Goal: Task Accomplishment & Management: Use online tool/utility

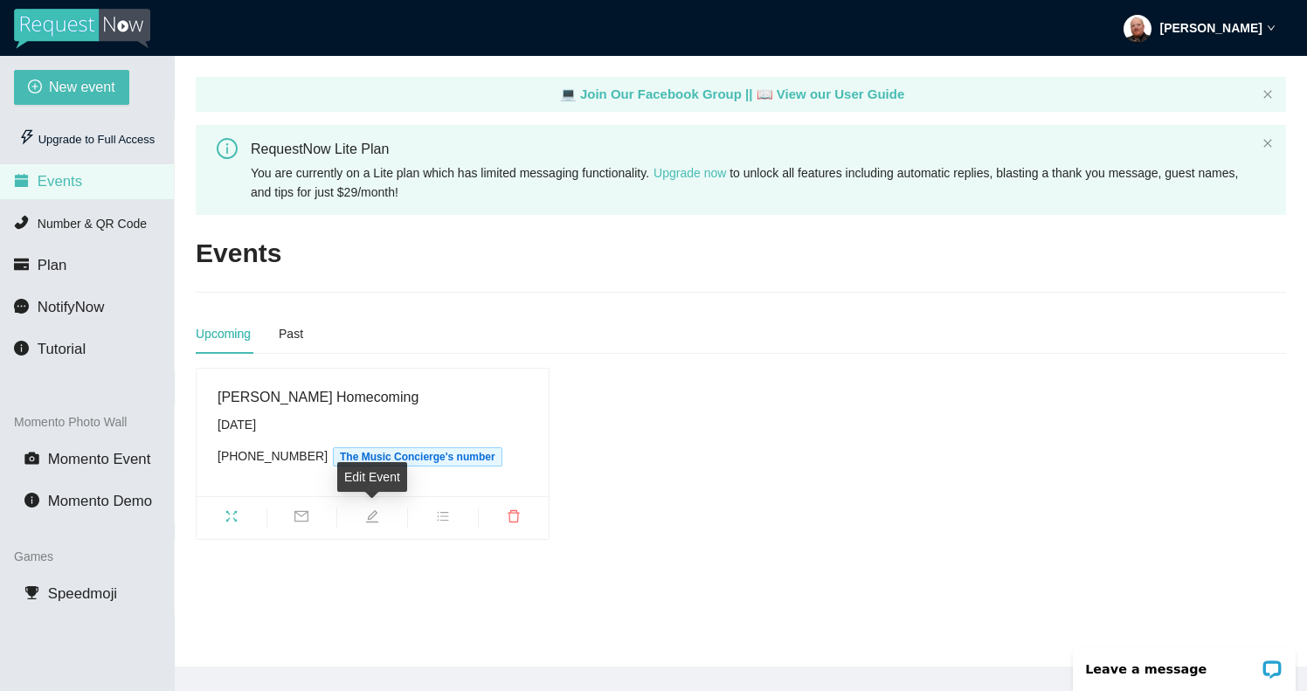
click at [369, 513] on icon "edit" at bounding box center [372, 516] width 14 height 14
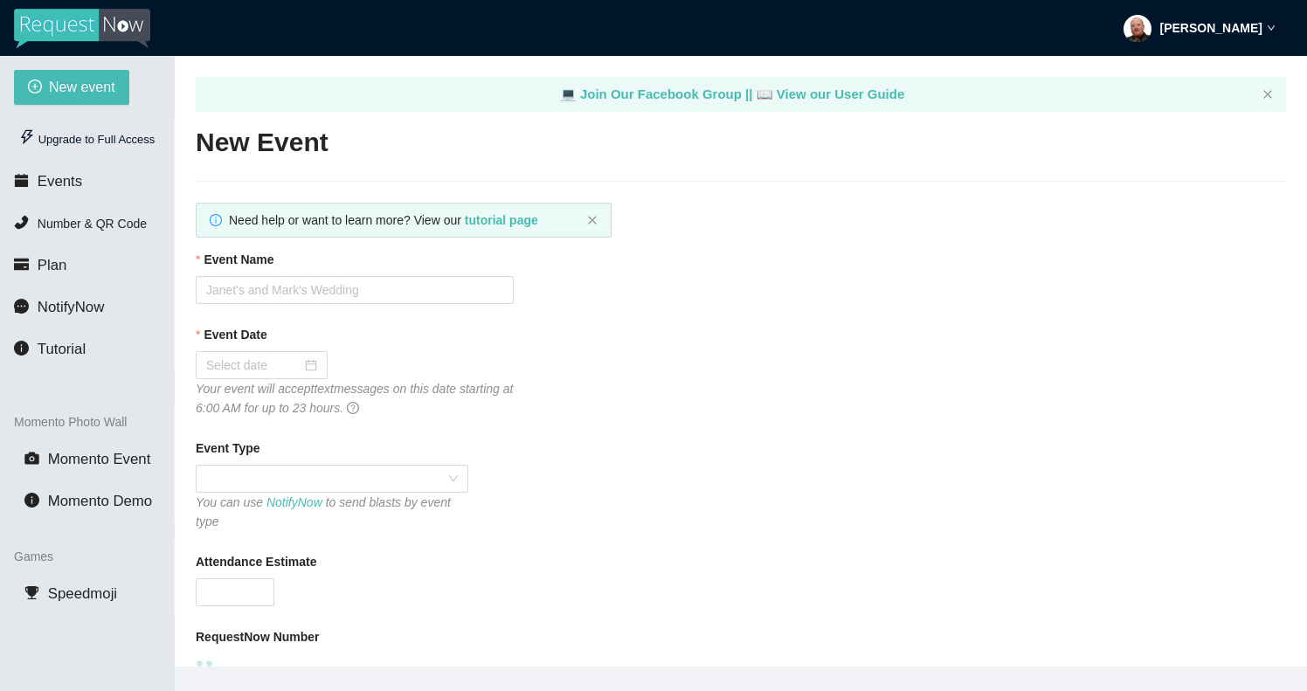
type input "[PERSON_NAME] Homecoming"
type input "1000"
type input "[DATE]"
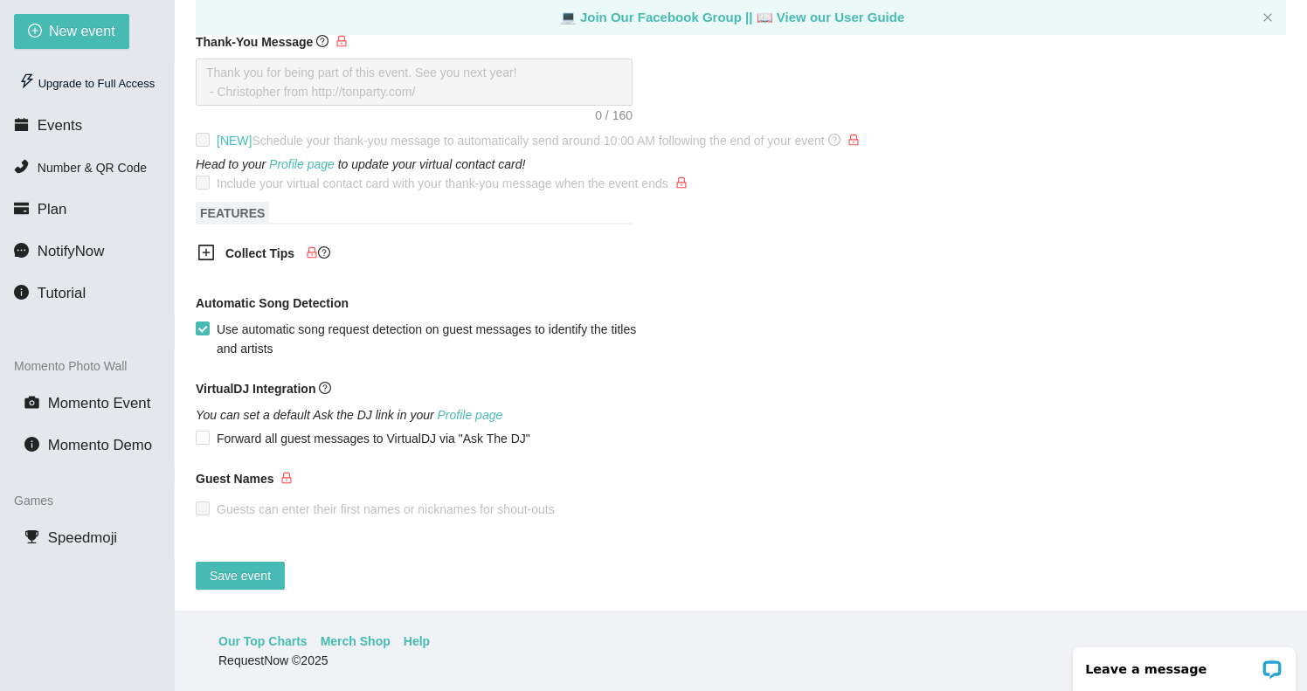
scroll to position [56, 0]
click at [240, 566] on span "Save event" at bounding box center [240, 575] width 61 height 19
click at [105, 405] on span "Momento Event" at bounding box center [99, 403] width 103 height 17
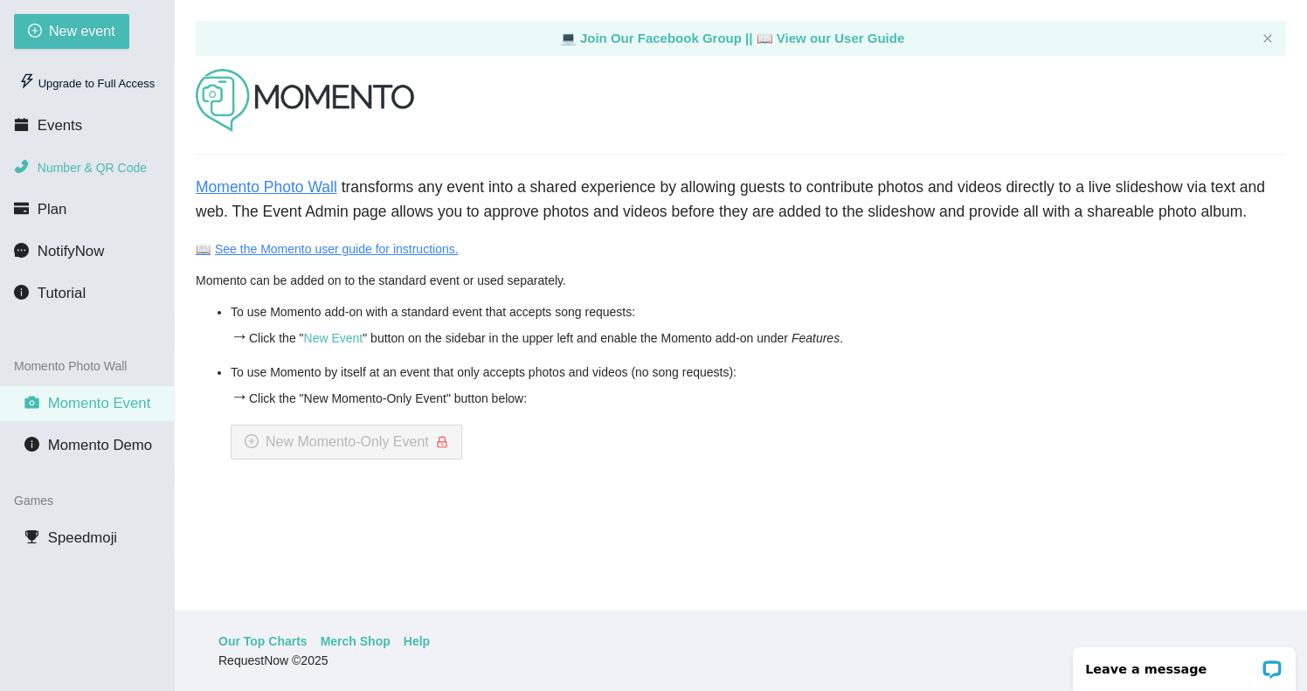
click at [73, 165] on span "Number & QR Code" at bounding box center [92, 168] width 109 height 14
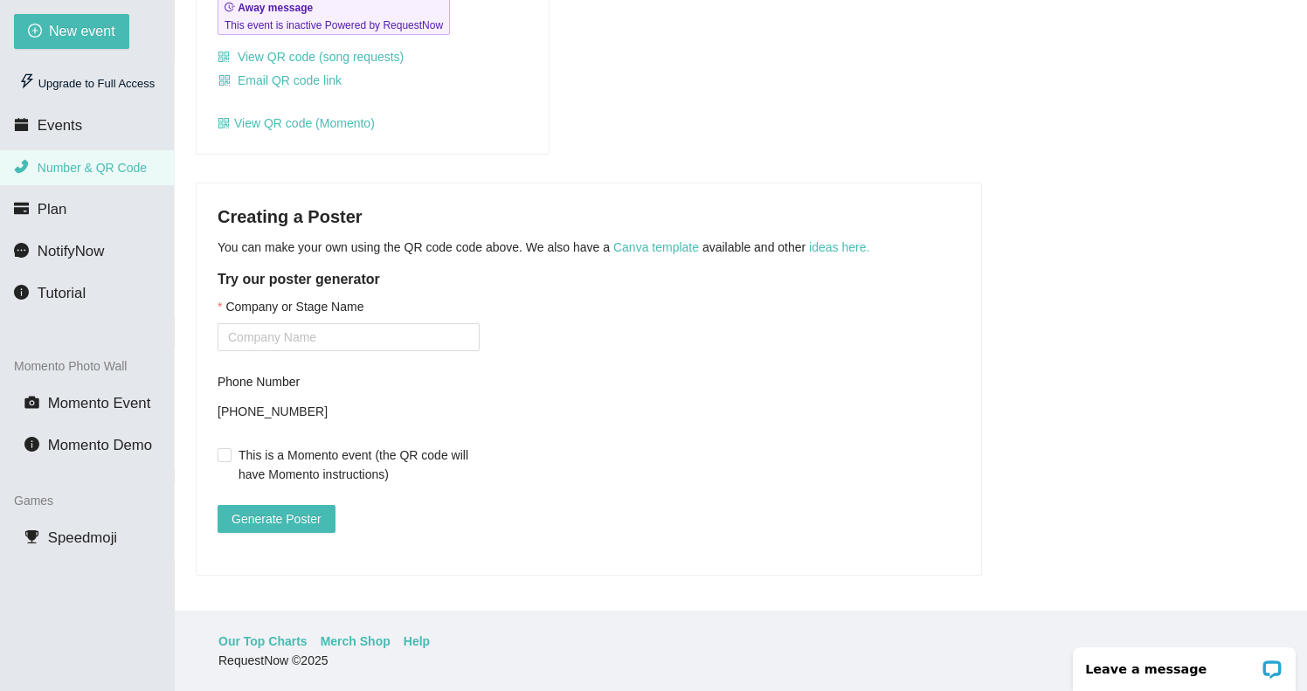
scroll to position [240, 0]
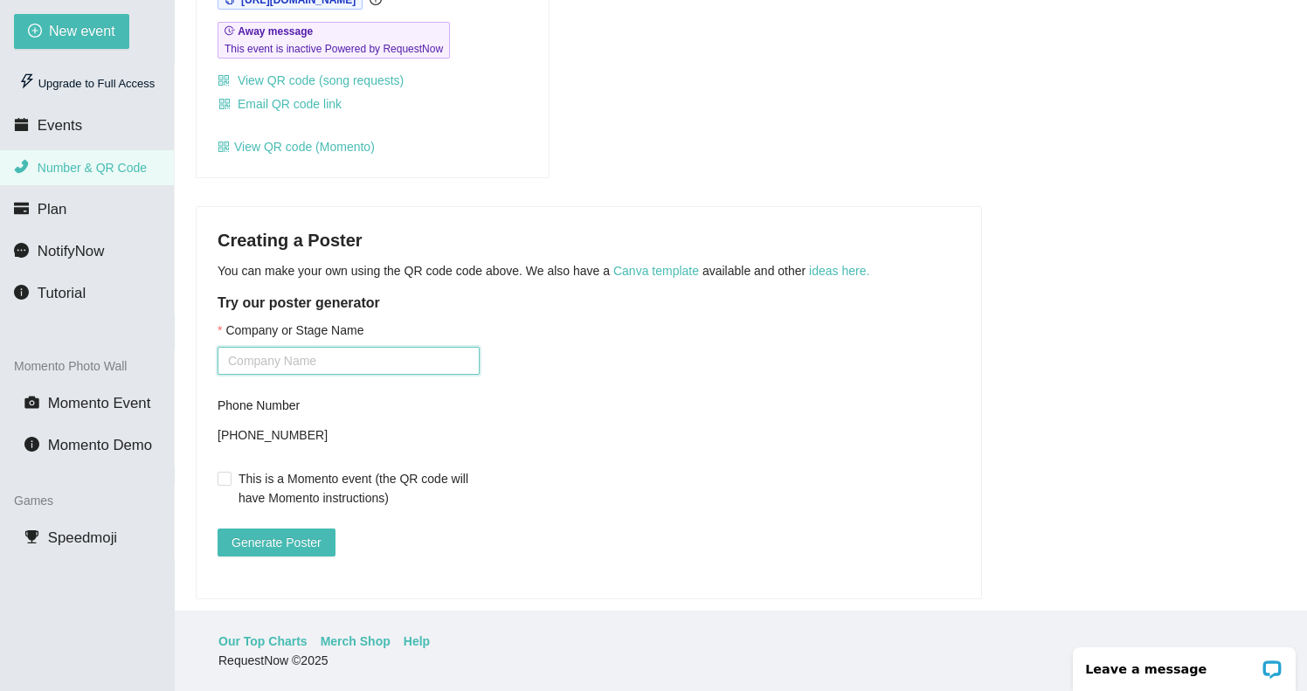
click at [296, 360] on input "Company or Stage Name" at bounding box center [349, 361] width 262 height 28
type input "The Music Concierge"
click at [271, 537] on span "Generate Poster" at bounding box center [277, 542] width 90 height 19
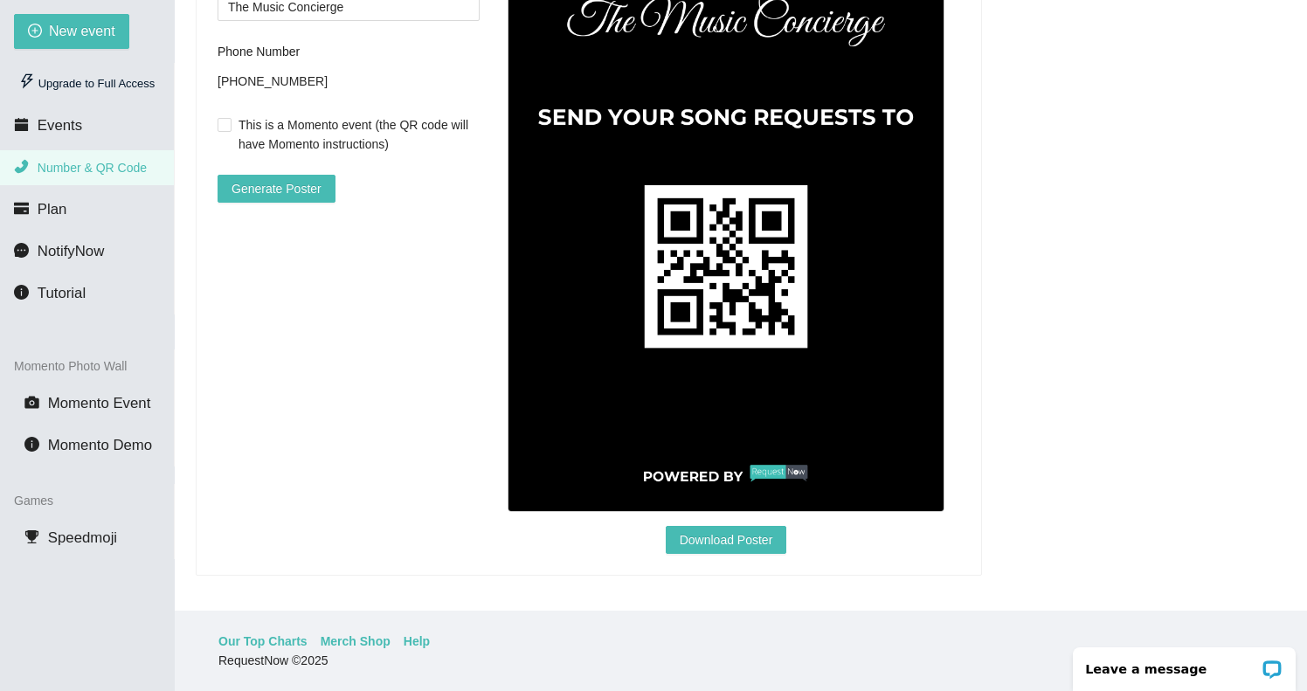
scroll to position [607, 0]
click at [726, 530] on span "Download Poster" at bounding box center [726, 539] width 93 height 19
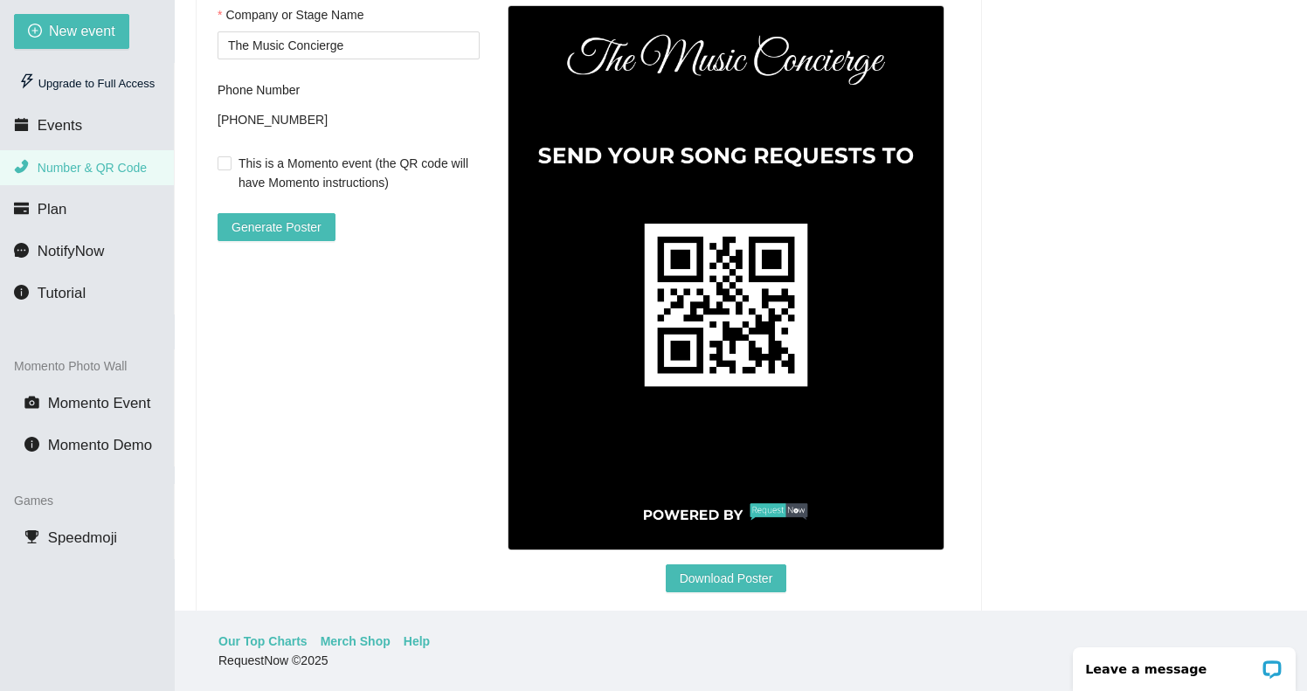
scroll to position [552, 0]
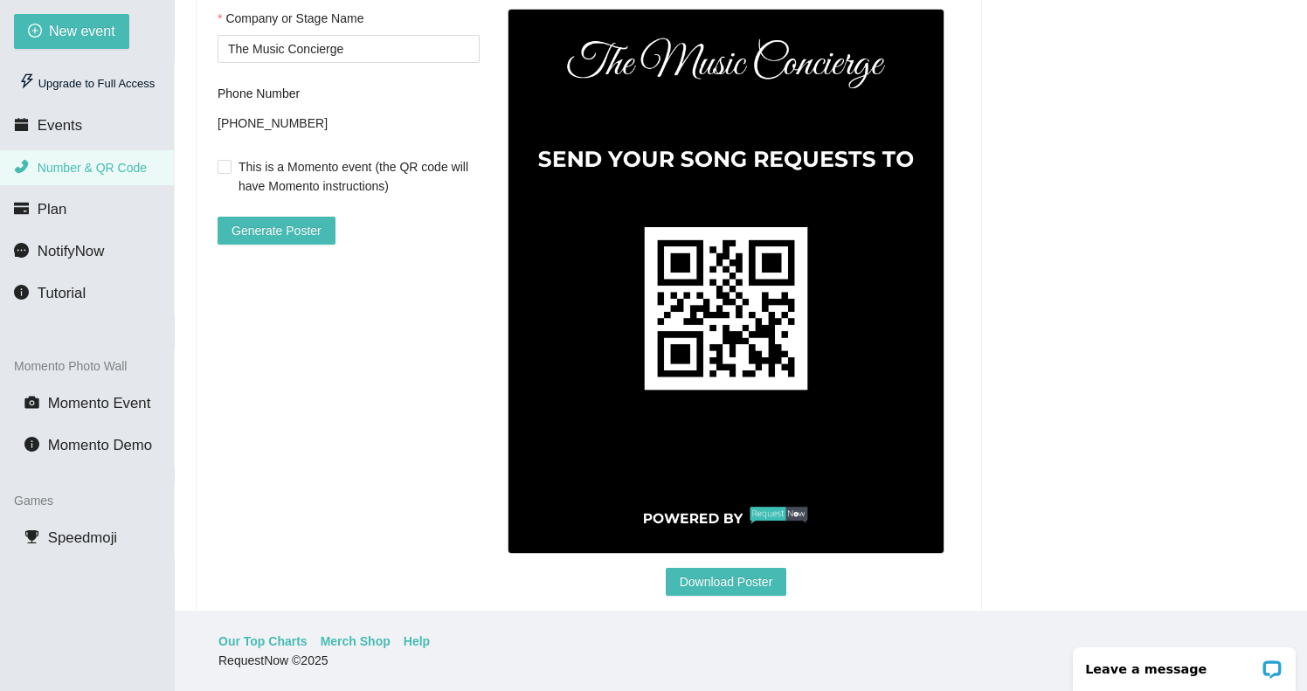
click at [900, 156] on img at bounding box center [726, 282] width 437 height 546
click at [913, 159] on img at bounding box center [726, 282] width 437 height 546
click at [916, 160] on img at bounding box center [726, 282] width 437 height 546
click at [893, 257] on img at bounding box center [726, 282] width 437 height 546
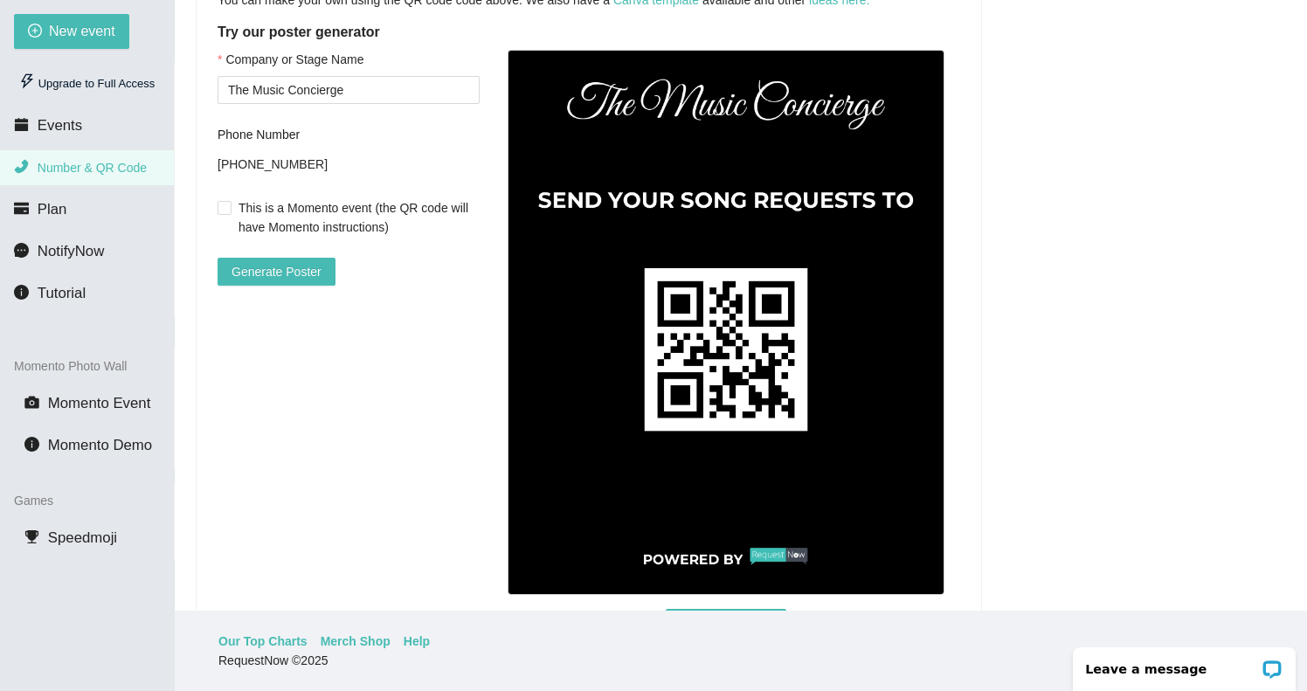
scroll to position [513, 0]
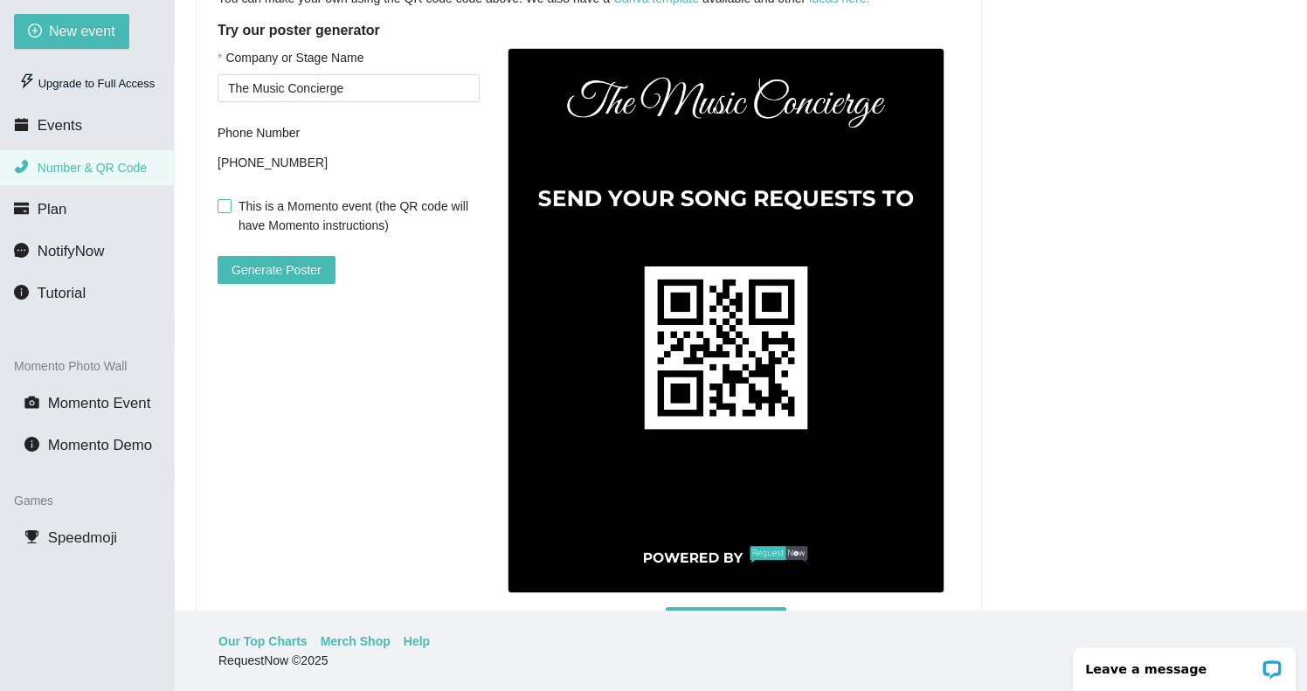
click at [227, 210] on span at bounding box center [225, 206] width 14 height 14
click at [227, 210] on input "This is a Momento event (the QR code will have Momento instructions)" at bounding box center [224, 205] width 12 height 12
click at [269, 268] on span "Generate Poster" at bounding box center [277, 269] width 90 height 19
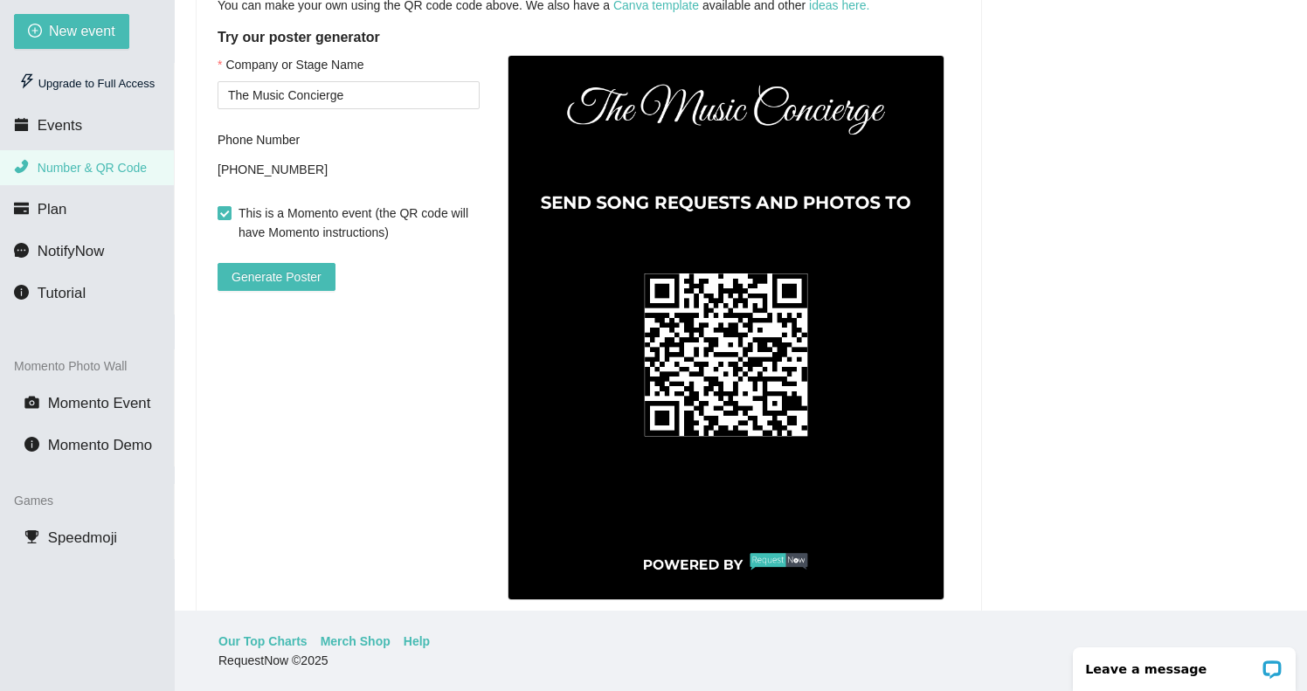
scroll to position [504, 0]
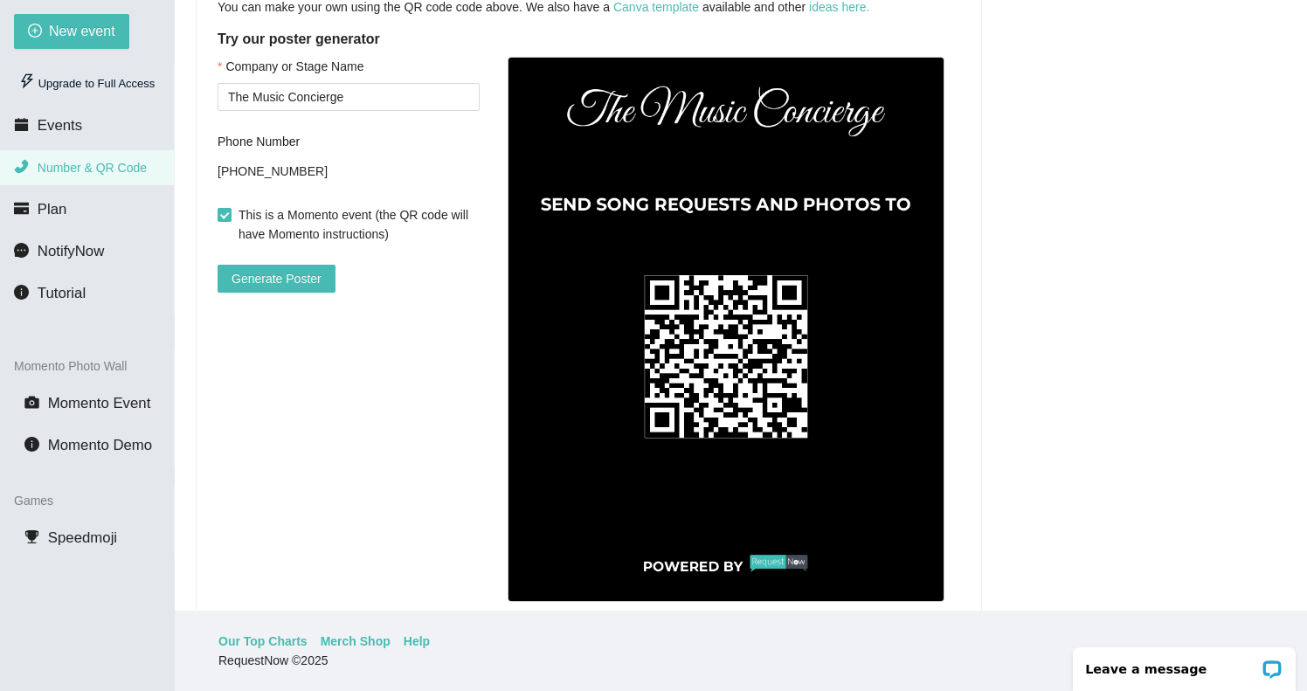
click at [229, 217] on input "This is a Momento event (the QR code will have Momento instructions)" at bounding box center [224, 214] width 12 height 12
checkbox input "false"
click at [267, 280] on span "Generate Poster" at bounding box center [277, 278] width 90 height 19
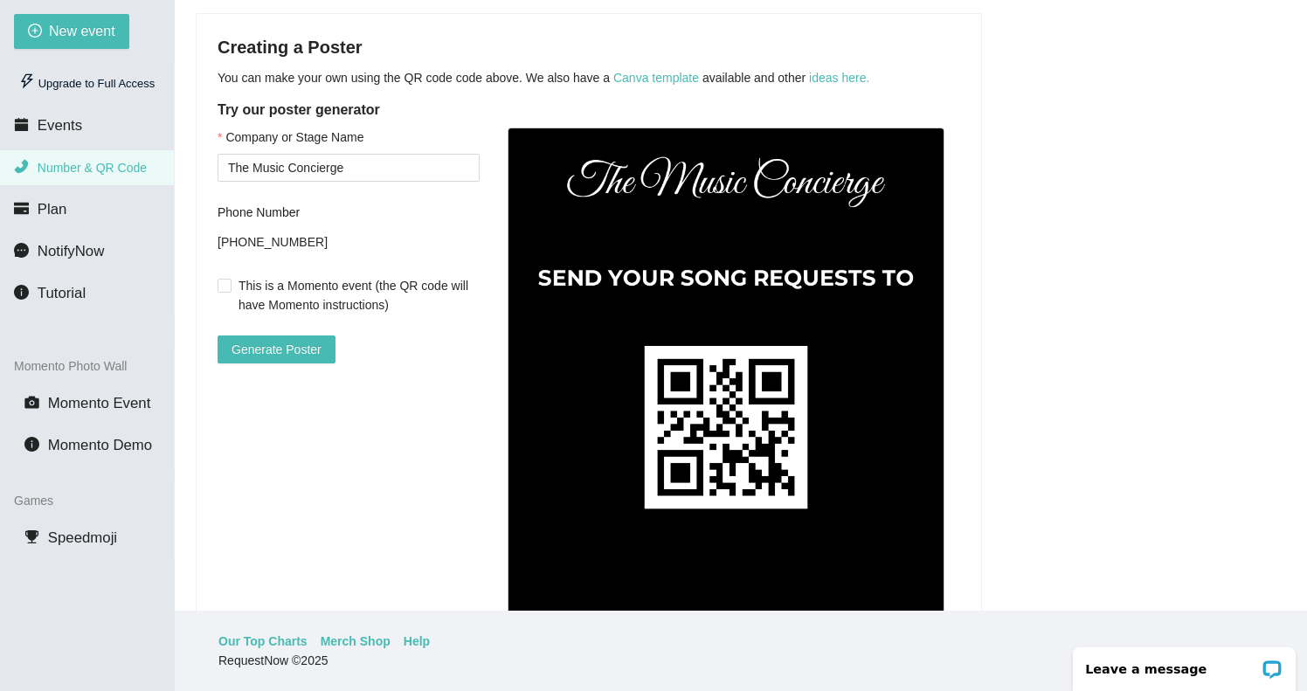
scroll to position [424, 0]
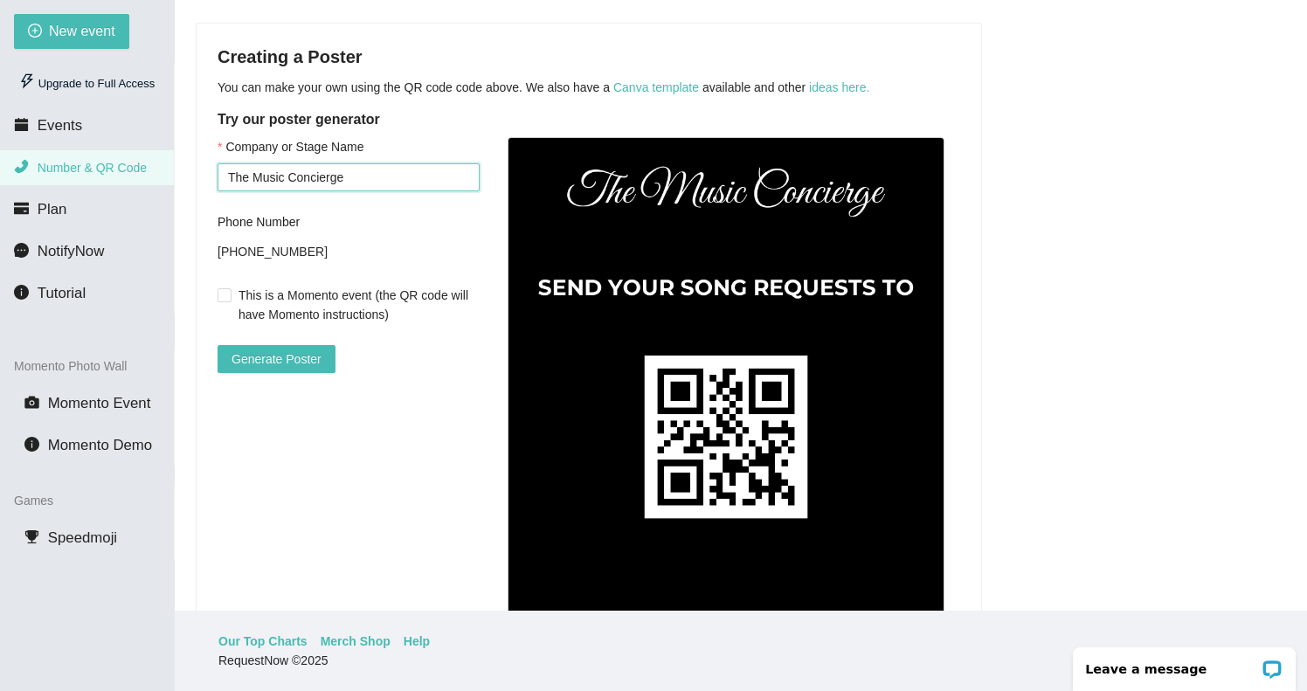
drag, startPoint x: 391, startPoint y: 171, endPoint x: 220, endPoint y: 182, distance: 170.7
click at [220, 182] on input "The Music Concierge" at bounding box center [349, 177] width 262 height 28
type input "D"
click at [401, 408] on div "Company or Stage Name Please input the company name! Phone Number [PHONE_NUMBER…" at bounding box center [589, 431] width 743 height 588
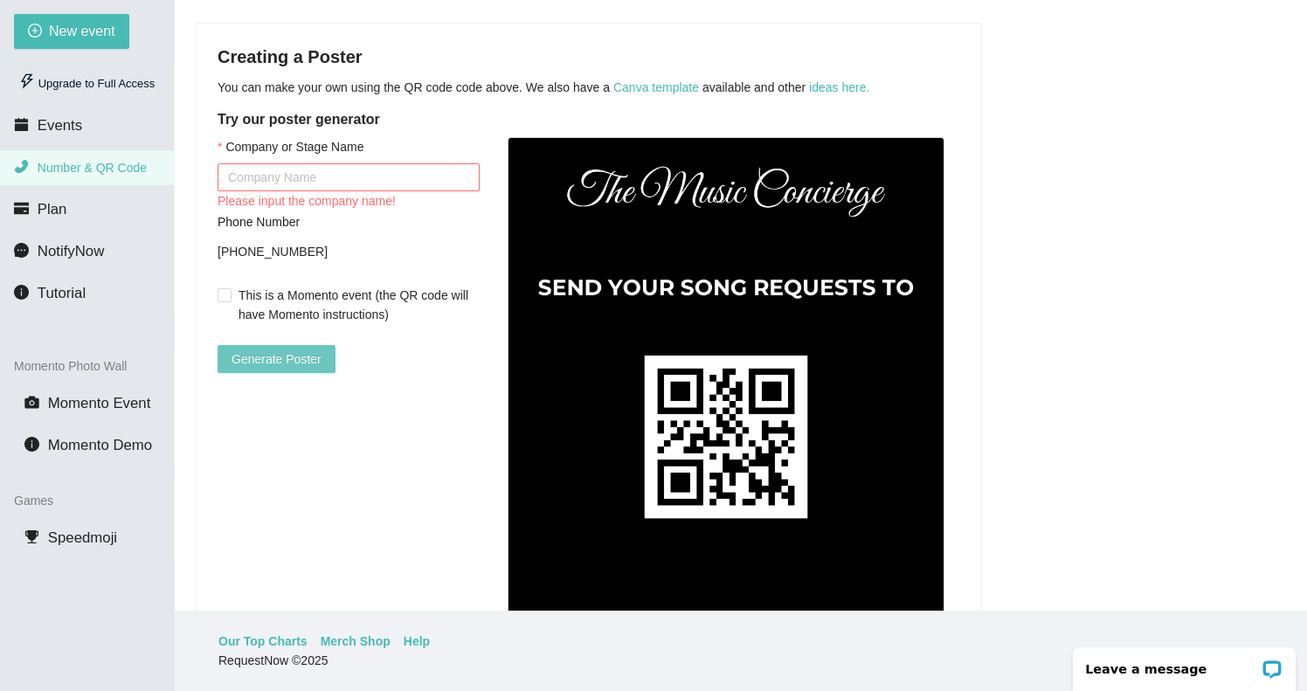
click at [294, 353] on span "Generate Poster" at bounding box center [277, 358] width 90 height 19
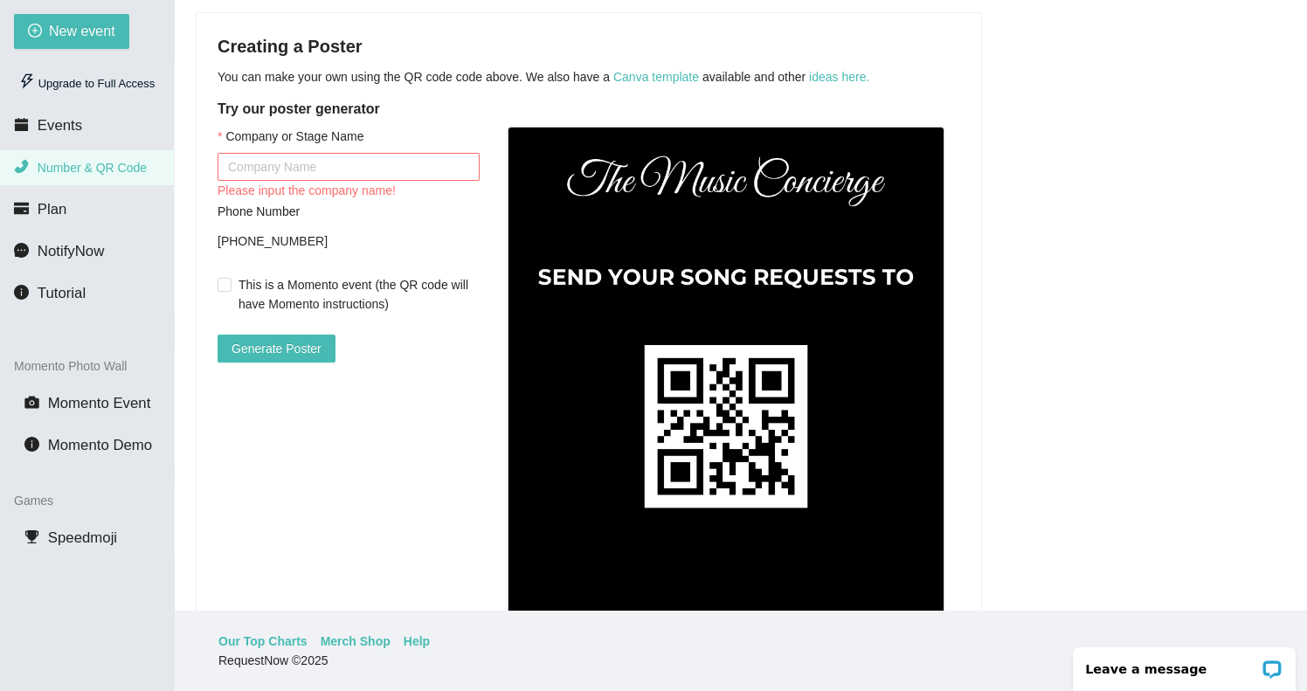
scroll to position [473, 0]
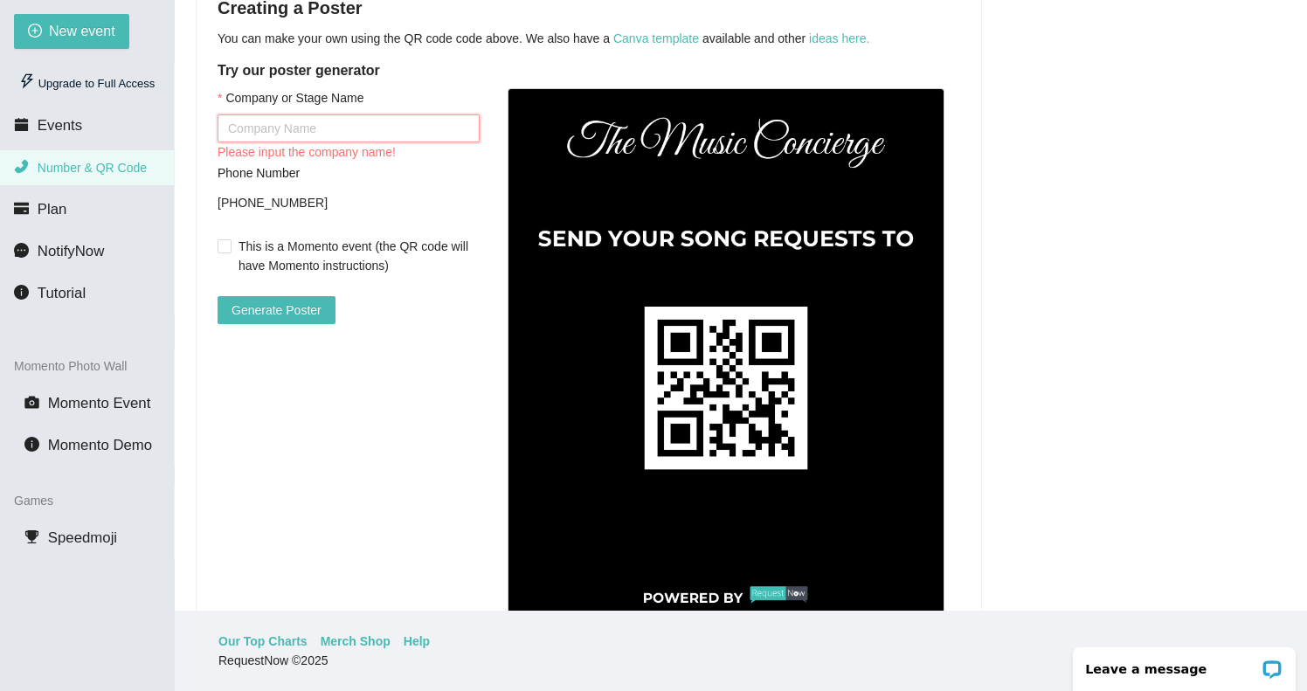
click at [387, 129] on input "Company or Stage Name" at bounding box center [349, 128] width 262 height 28
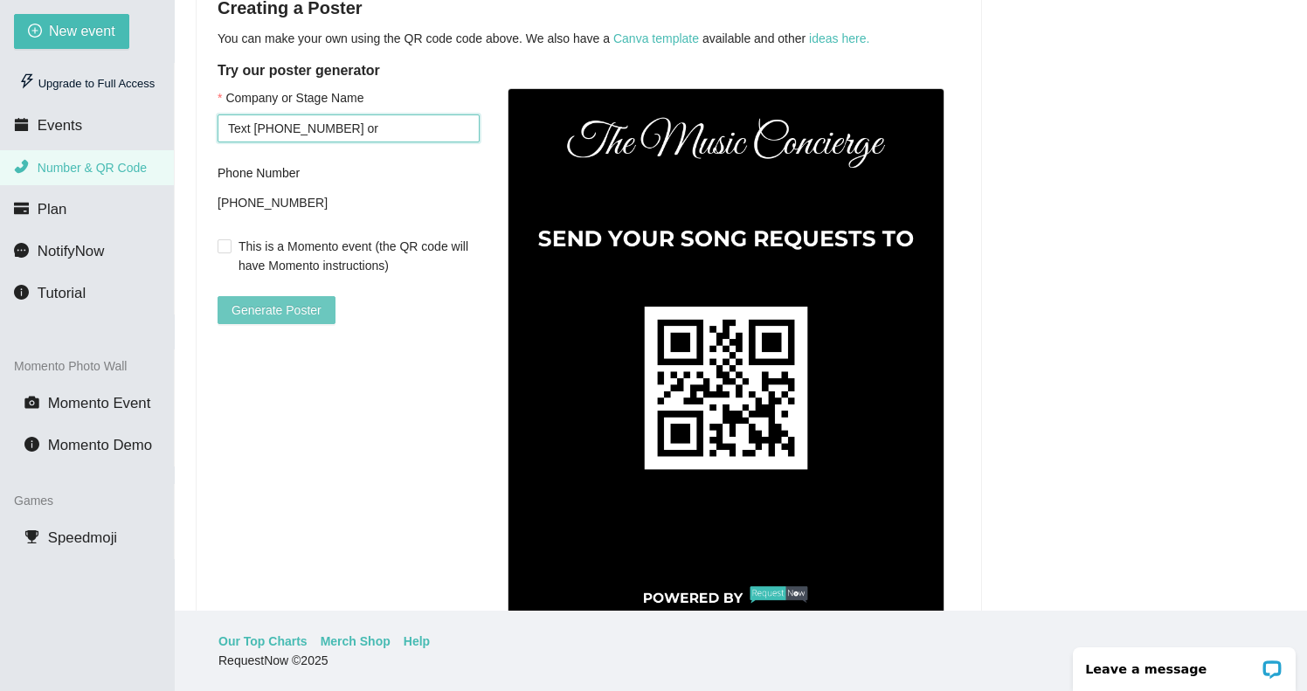
type input "Text [PHONE_NUMBER] or"
click at [289, 314] on span "Generate Poster" at bounding box center [277, 310] width 90 height 19
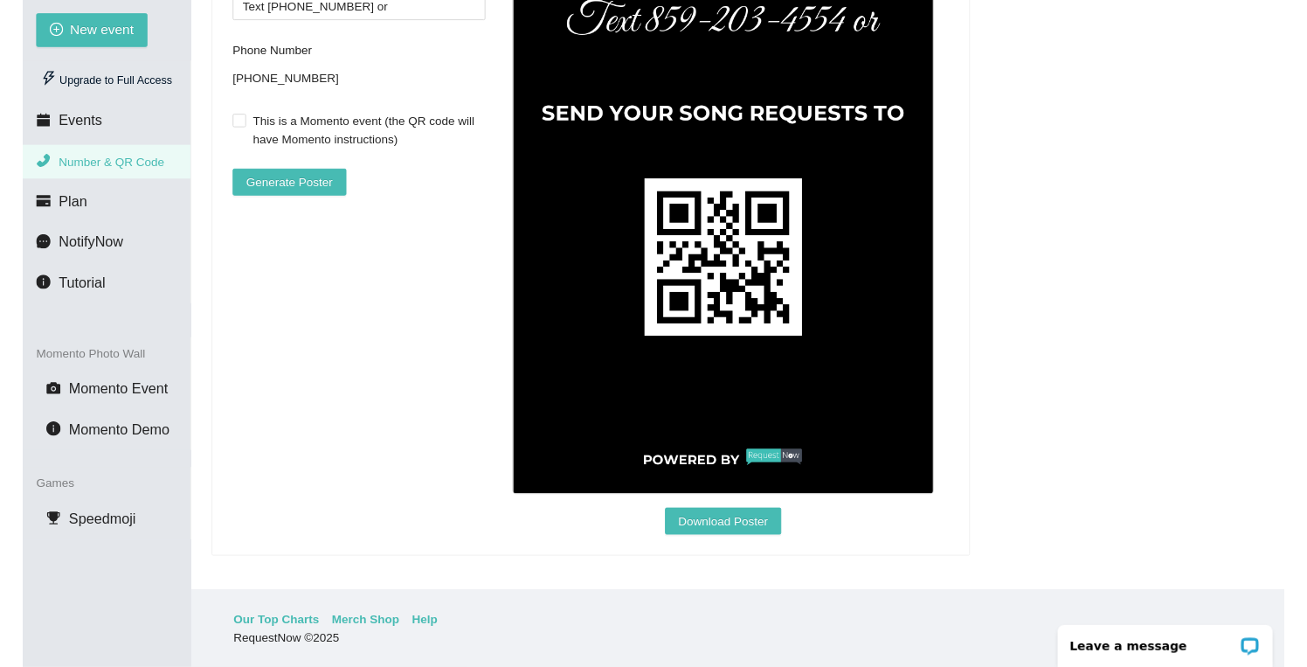
scroll to position [607, 0]
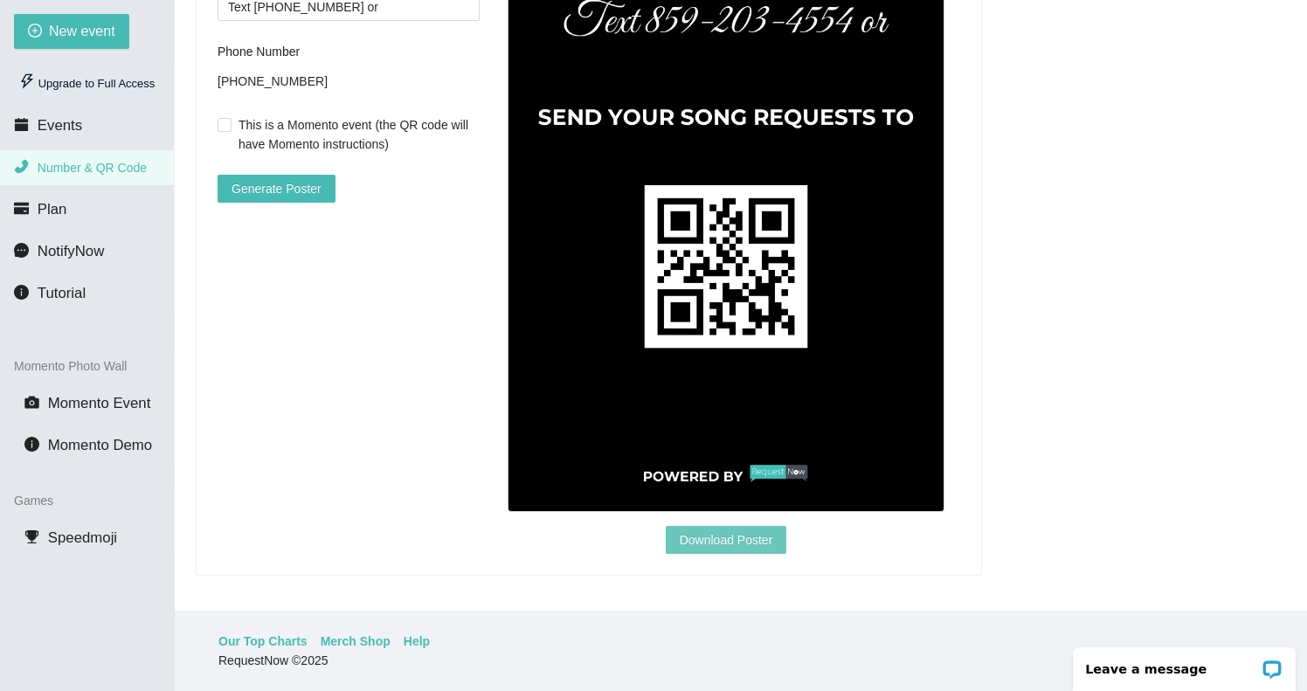
click at [723, 530] on span "Download Poster" at bounding box center [726, 539] width 93 height 19
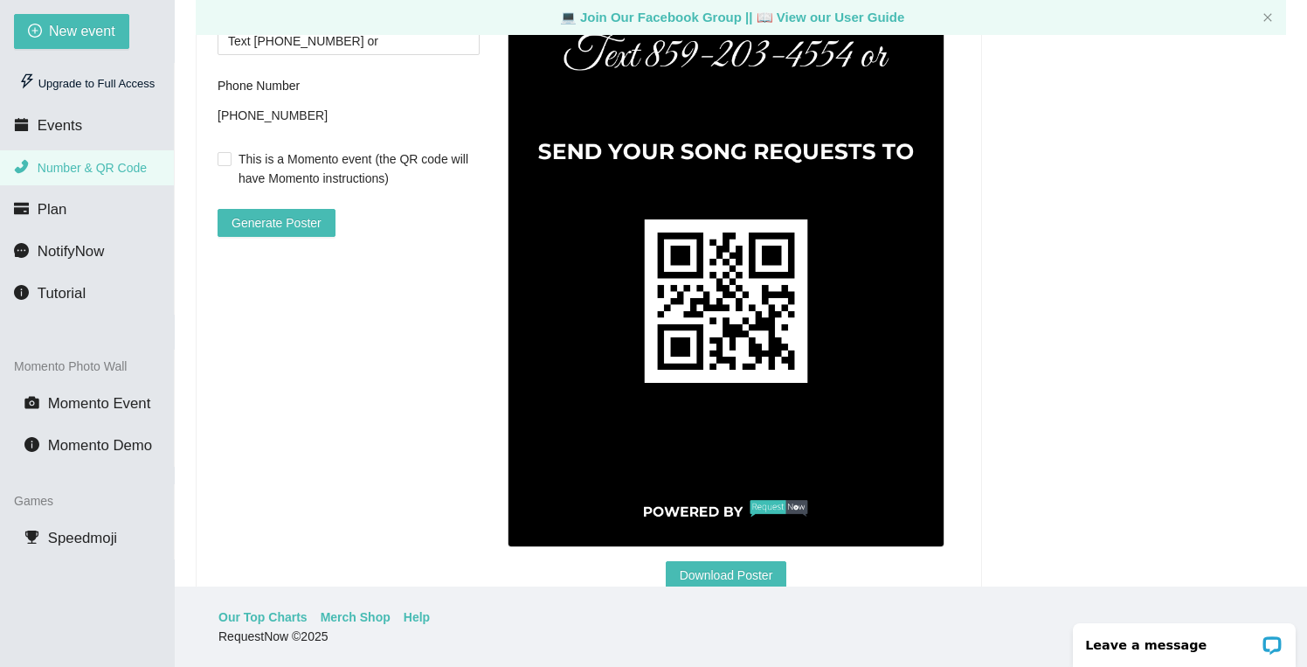
scroll to position [547, 0]
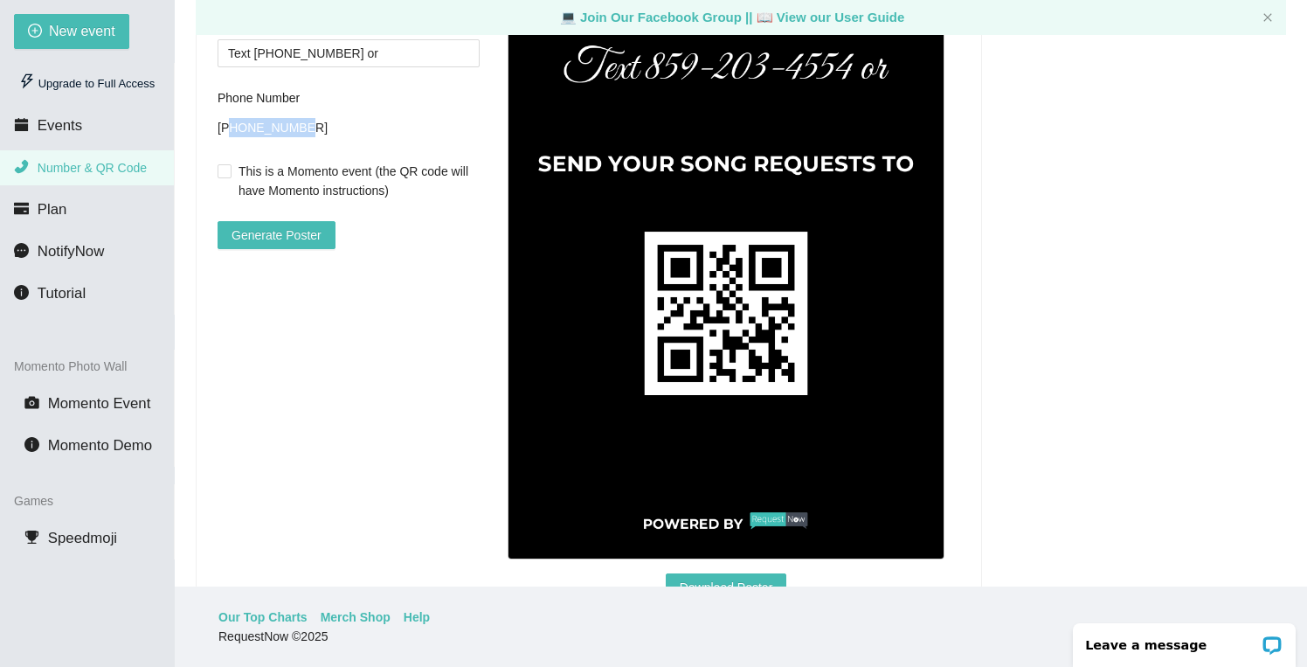
drag, startPoint x: 321, startPoint y: 133, endPoint x: 235, endPoint y: 131, distance: 85.6
click at [235, 131] on div "[PHONE_NUMBER]" at bounding box center [349, 127] width 262 height 26
copy div "8592034554"
